Goal: Task Accomplishment & Management: Complete application form

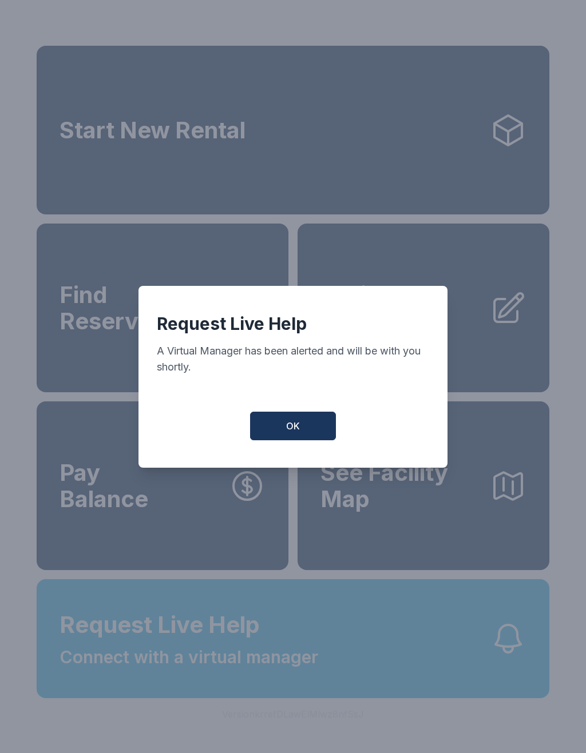
click at [287, 422] on button "OK" at bounding box center [293, 426] width 86 height 29
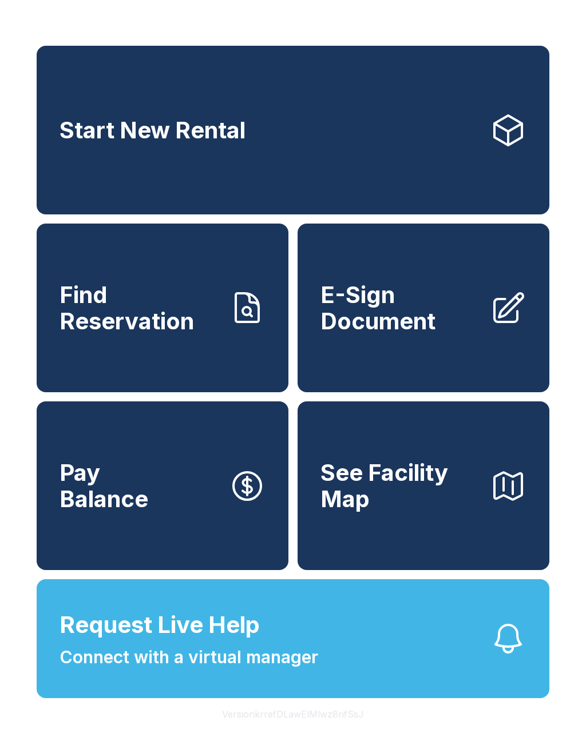
click at [262, 671] on span "Connect with a virtual manager" at bounding box center [189, 658] width 259 height 26
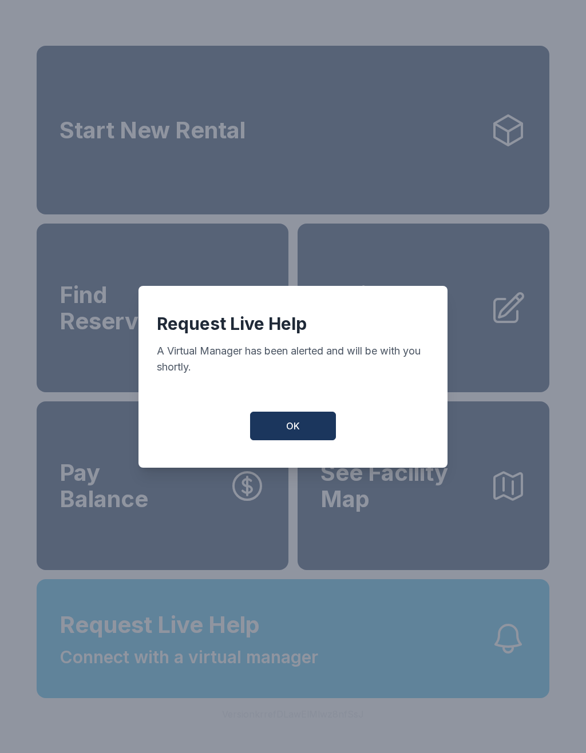
click at [314, 439] on button "OK" at bounding box center [293, 426] width 86 height 29
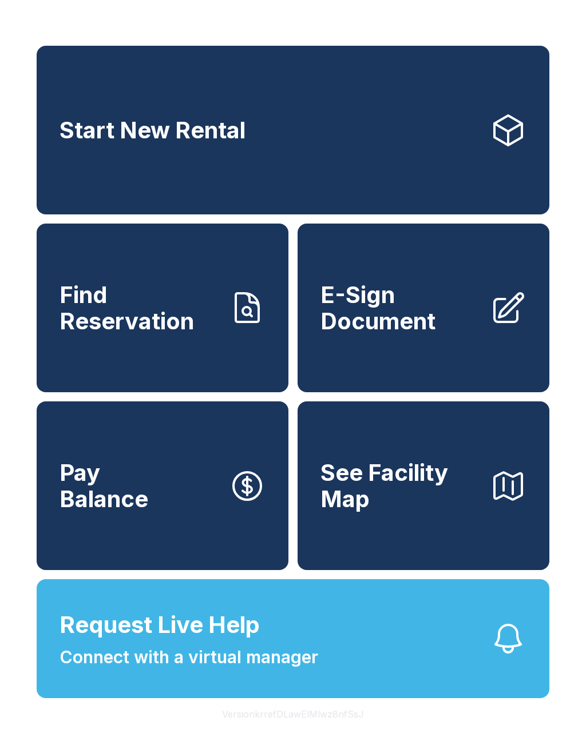
click at [419, 289] on link "E-Sign Document" at bounding box center [424, 308] width 252 height 169
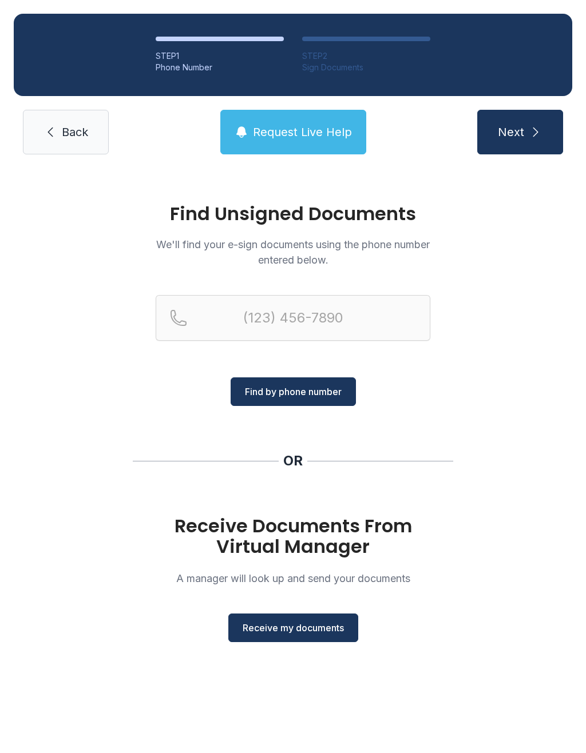
click at [295, 623] on span "Receive my documents" at bounding box center [293, 628] width 101 height 14
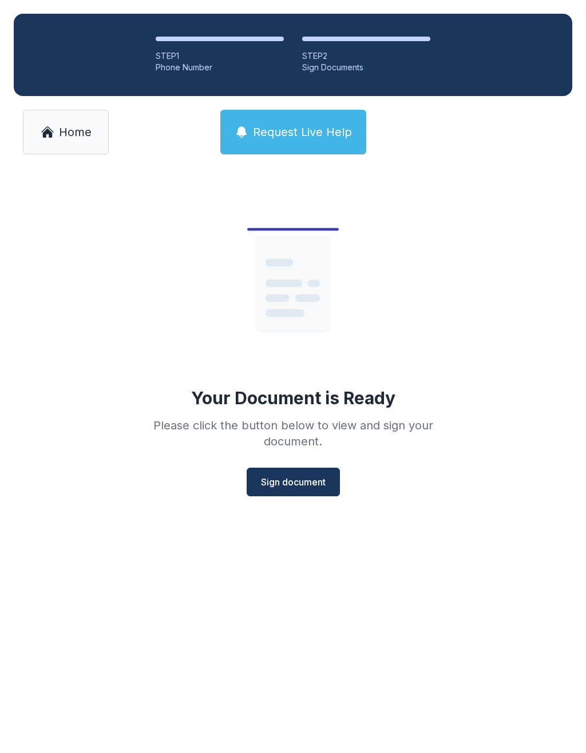
click at [311, 468] on button "Sign document" at bounding box center [293, 482] width 93 height 29
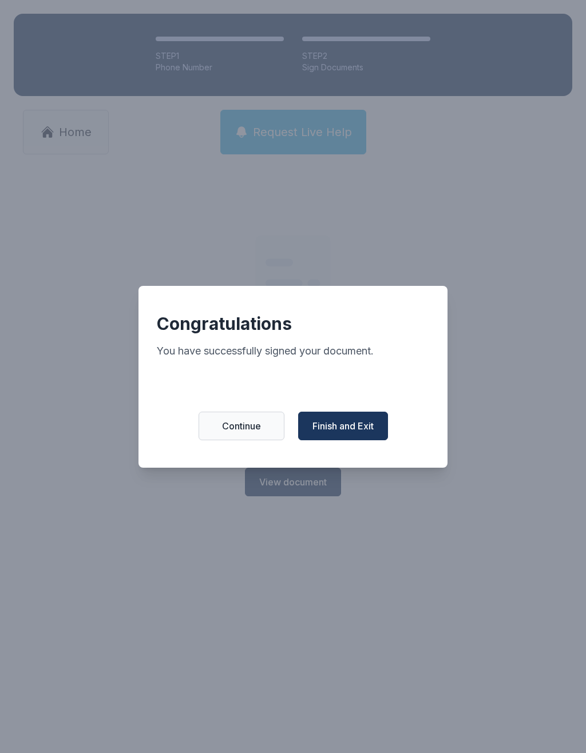
click at [358, 428] on span "Finish and Exit" at bounding box center [342, 426] width 61 height 14
